Goal: Navigation & Orientation: Understand site structure

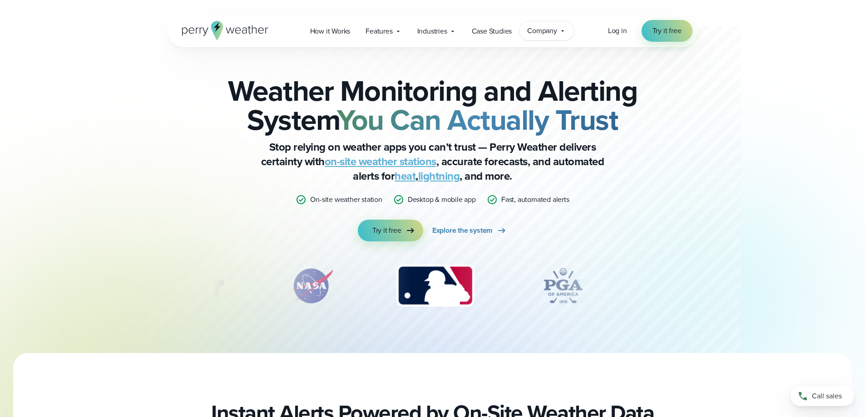
click at [561, 29] on icon at bounding box center [562, 30] width 7 height 7
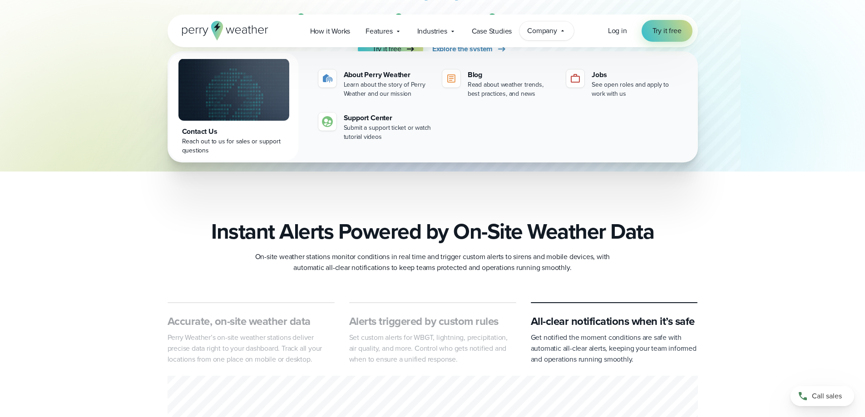
scroll to position [409, 0]
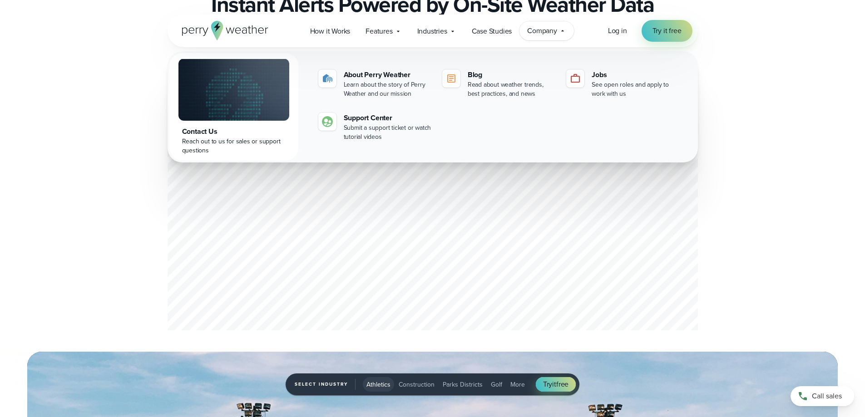
click at [5, 283] on div "Accurate, on-site weather data Perry Weather’s on-site weather stations deliver…" at bounding box center [432, 204] width 865 height 258
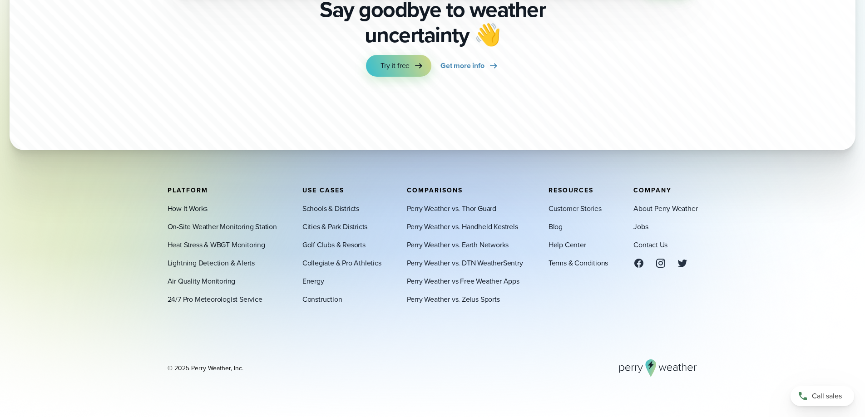
scroll to position [3193, 0]
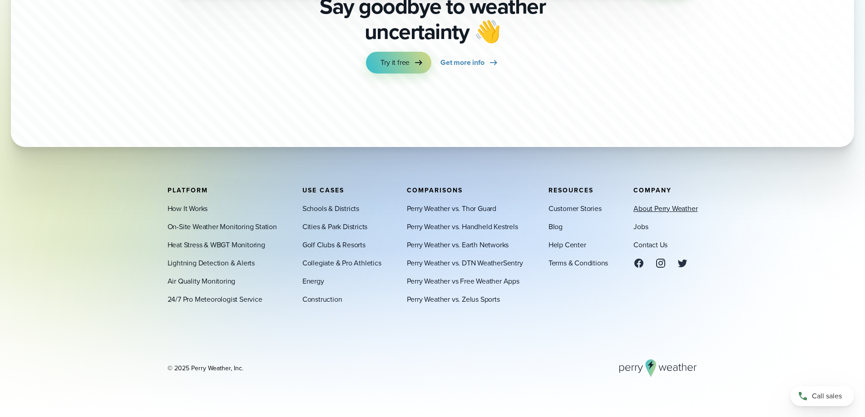
click at [683, 212] on link "About Perry Weather" at bounding box center [666, 208] width 64 height 11
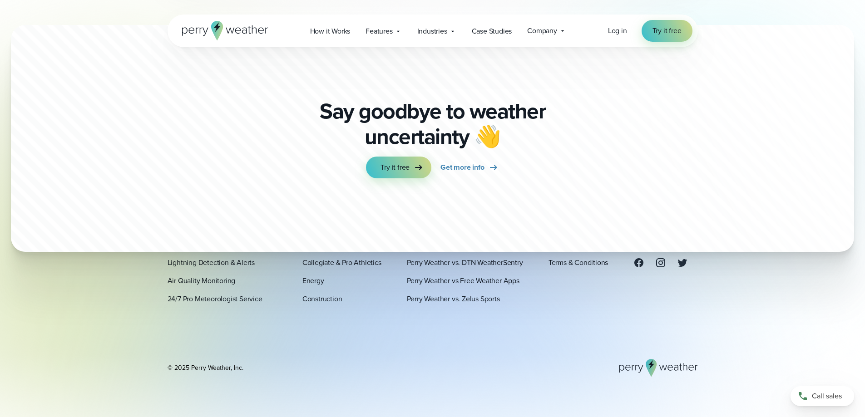
scroll to position [2522, 0]
